Goal: Navigation & Orientation: Find specific page/section

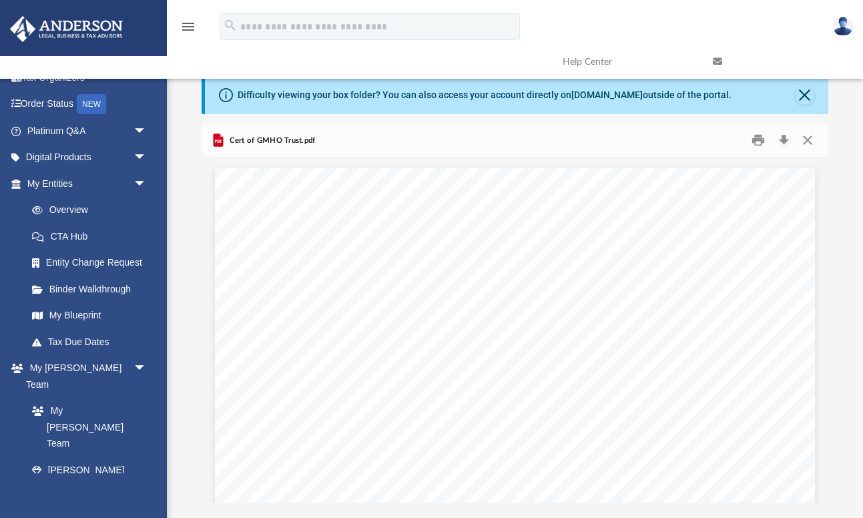
scroll to position [51, 0]
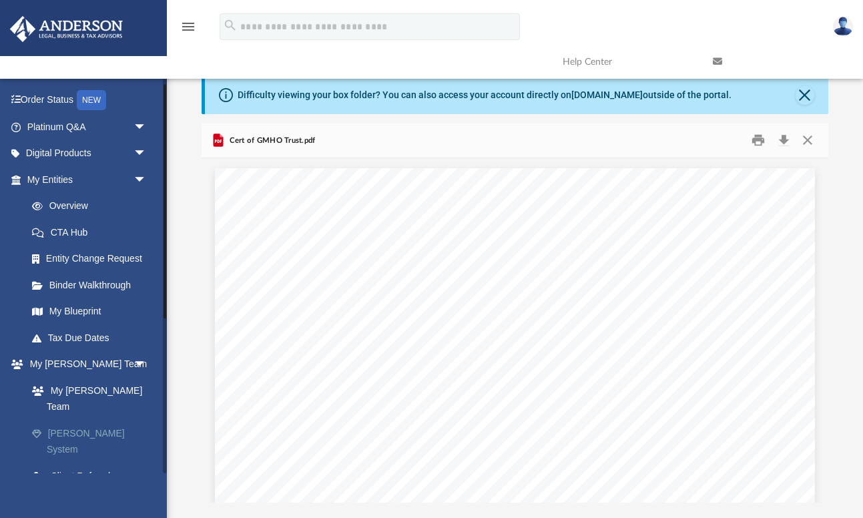
click at [97, 420] on link "[PERSON_NAME] System" at bounding box center [93, 441] width 148 height 43
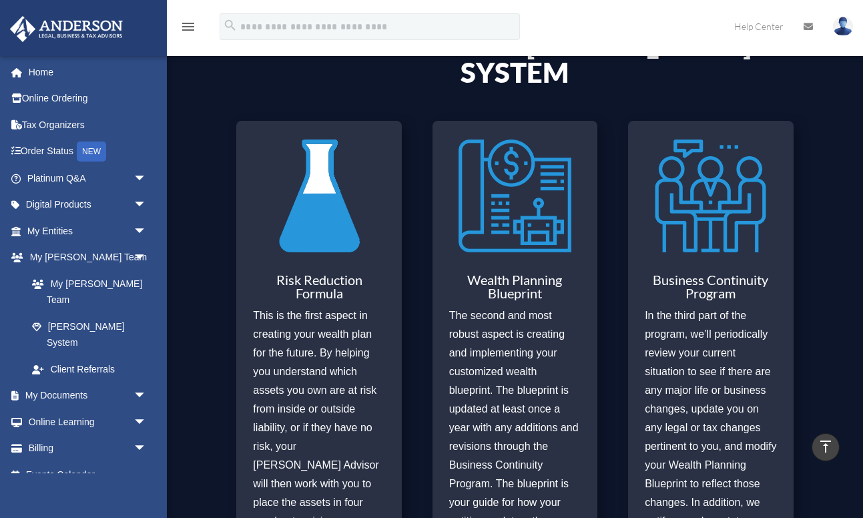
scroll to position [474, 0]
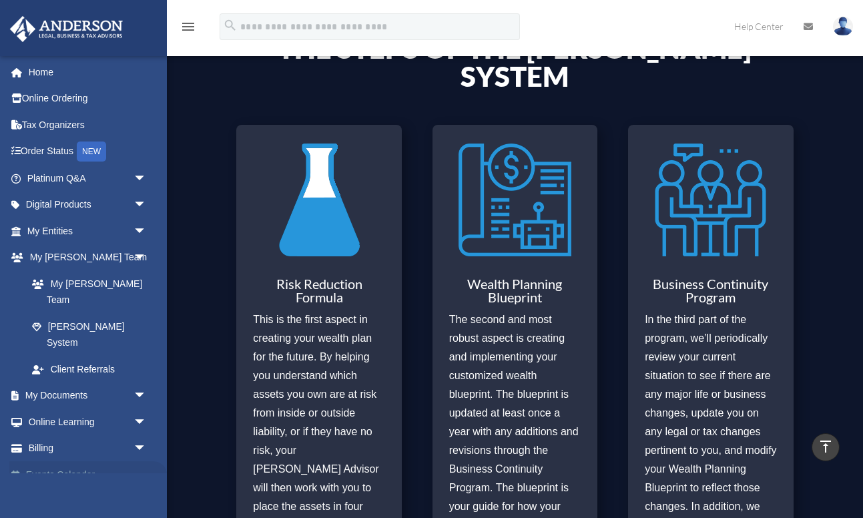
click at [71, 461] on link "Events Calendar" at bounding box center [88, 474] width 158 height 27
